Goal: Transaction & Acquisition: Purchase product/service

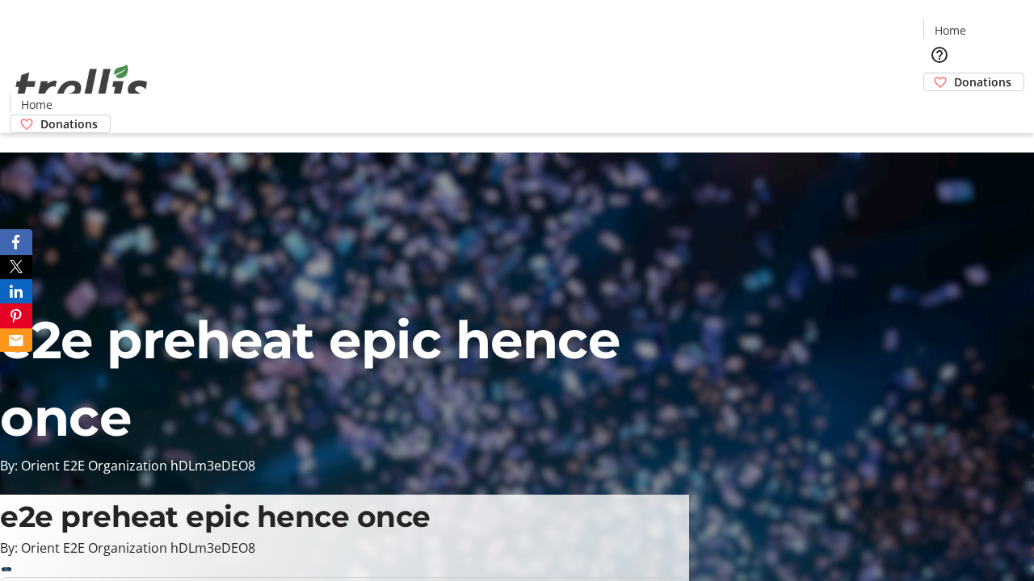
click at [954, 73] on span "Donations" at bounding box center [982, 81] width 57 height 17
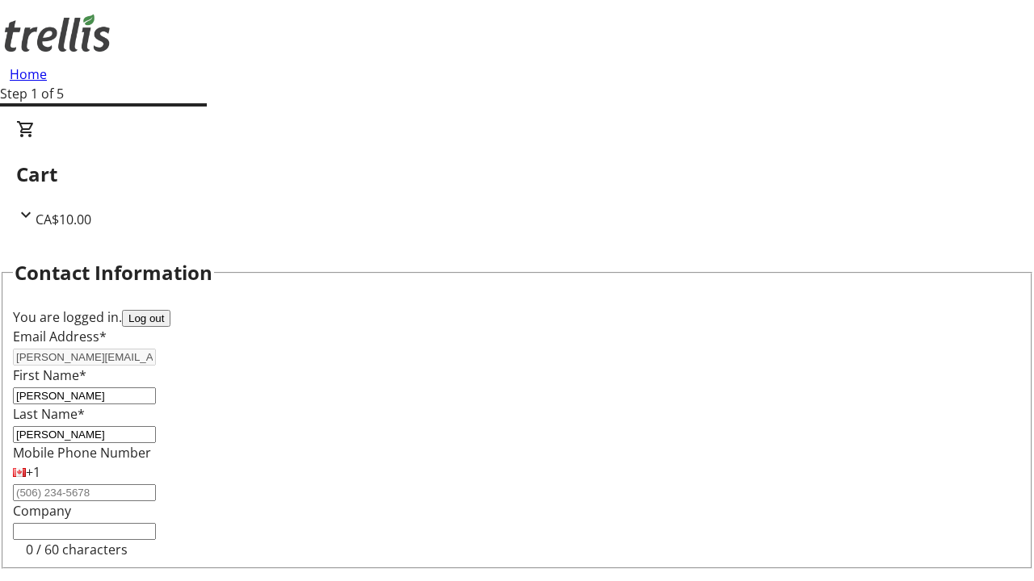
scroll to position [216, 0]
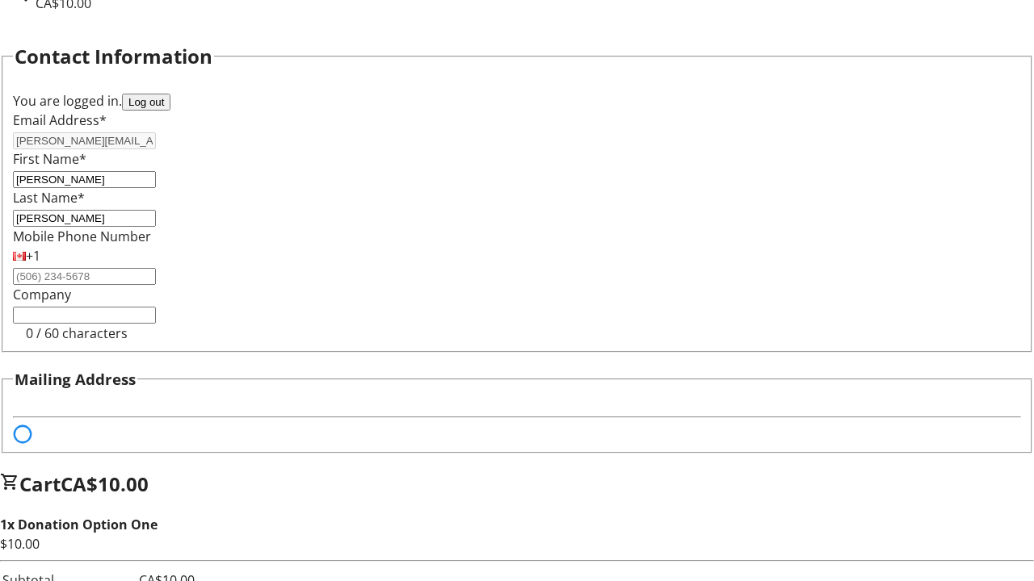
select select "BC"
select select "CA"
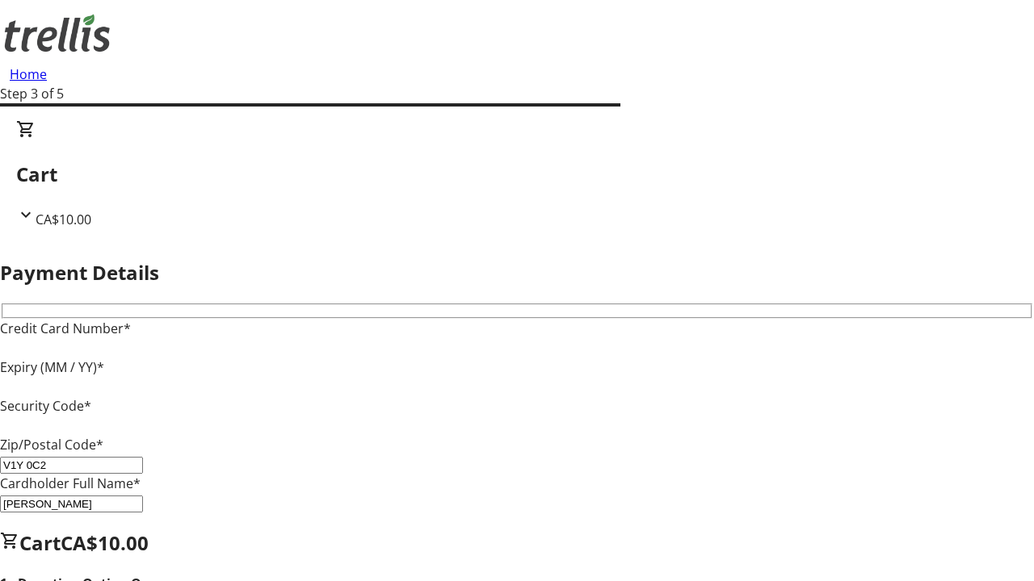
type input "V1Y 0C2"
